Goal: Check status: Check status

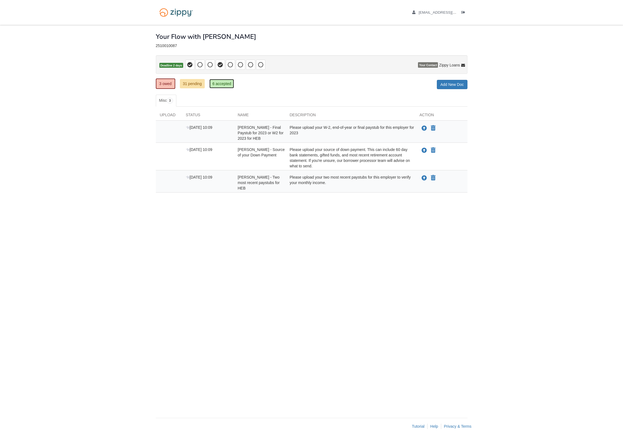
click at [229, 88] on link "6 accepted" at bounding box center [221, 83] width 25 height 9
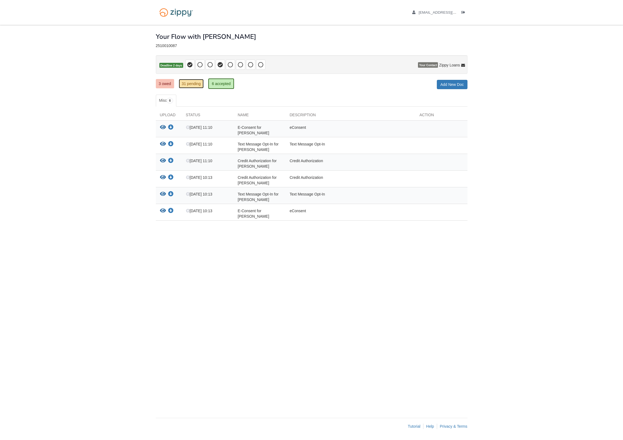
click at [192, 86] on link "31 pending" at bounding box center [191, 83] width 25 height 9
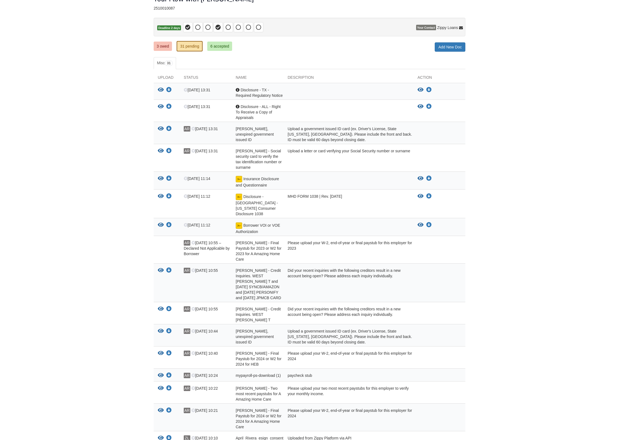
scroll to position [36, 0]
click at [158, 45] on link "3 owed" at bounding box center [163, 47] width 18 height 9
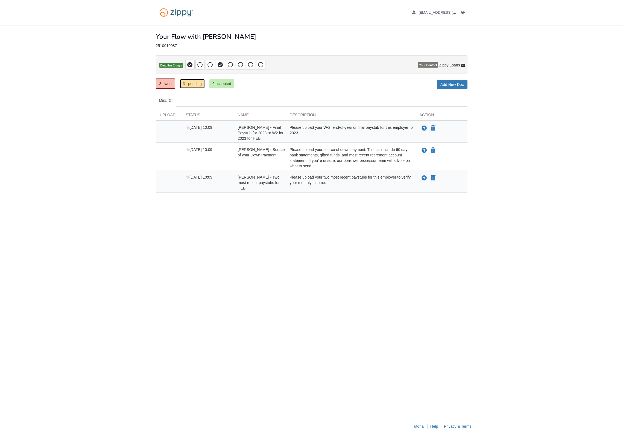
click at [197, 82] on link "31 pending" at bounding box center [192, 83] width 25 height 9
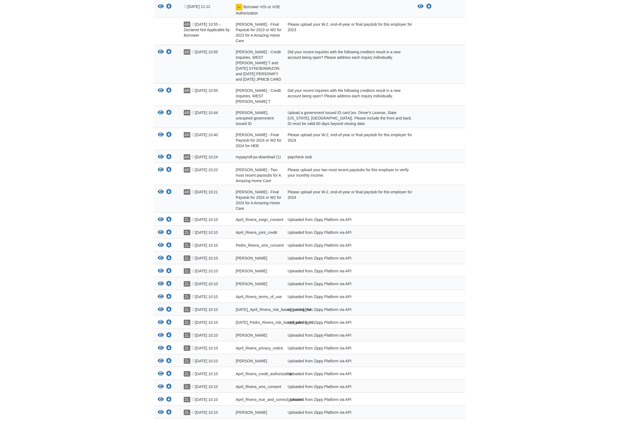
scroll to position [259, 0]
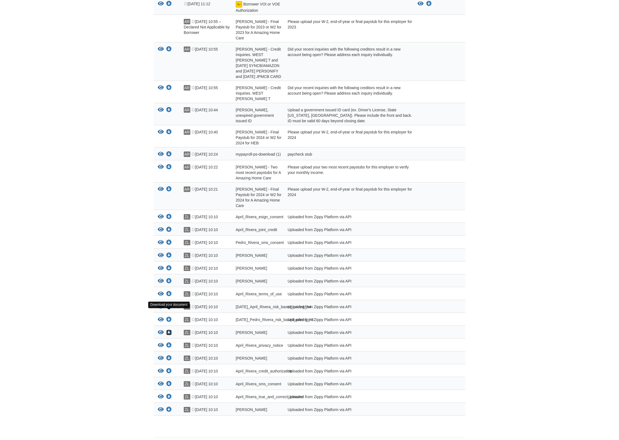
click at [169, 330] on icon "Download Pedro_Rivera_joint_credit" at bounding box center [168, 332] width 5 height 5
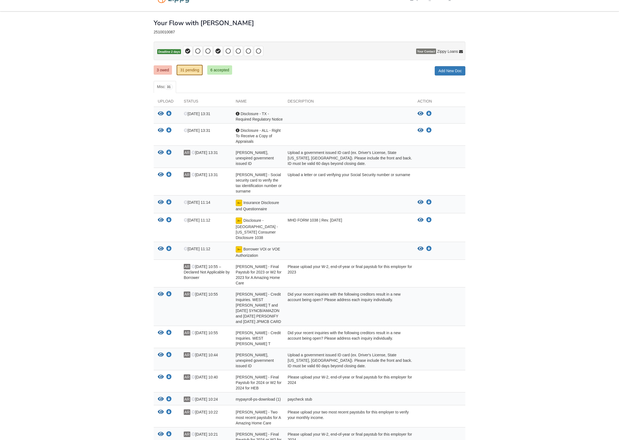
scroll to position [13, 0]
click at [164, 72] on link "3 owed" at bounding box center [163, 70] width 18 height 9
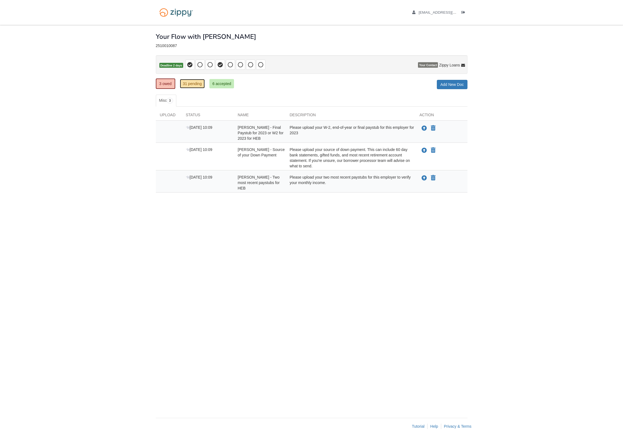
click at [196, 87] on link "31 pending" at bounding box center [192, 83] width 25 height 9
